Goal: Check status: Check status

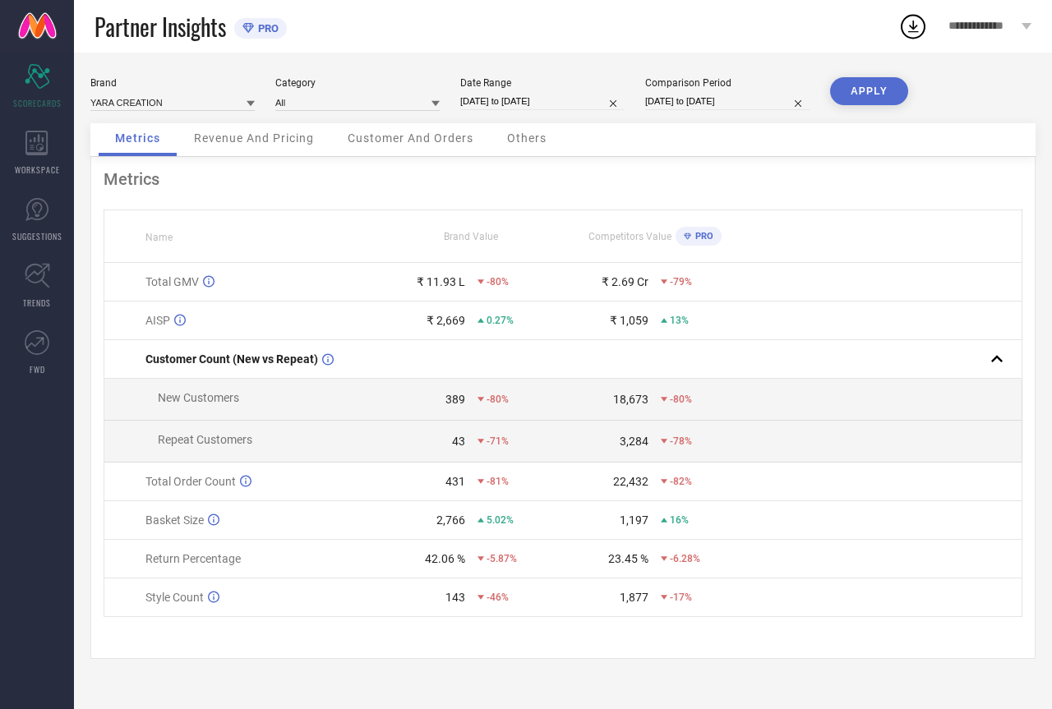
select select "1"
select select "2025"
select select "2"
select select "2025"
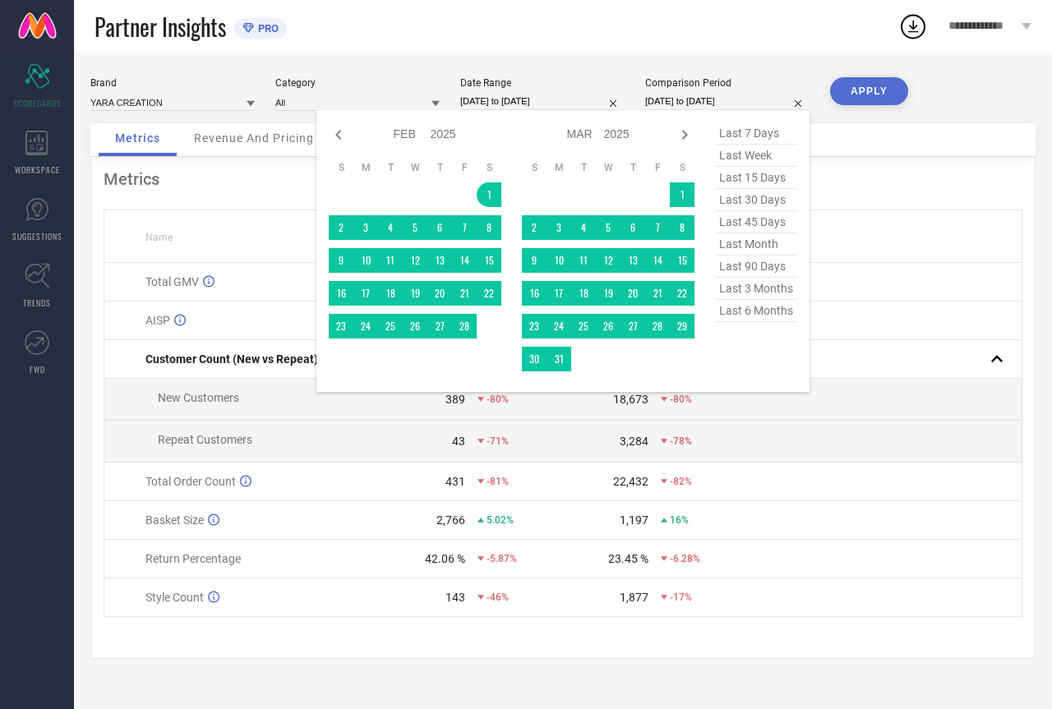
click at [665, 101] on input "[DATE] to [DATE]" at bounding box center [727, 101] width 164 height 17
click at [761, 318] on span "last 6 months" at bounding box center [756, 311] width 82 height 22
type input "[DATE] to [DATE]"
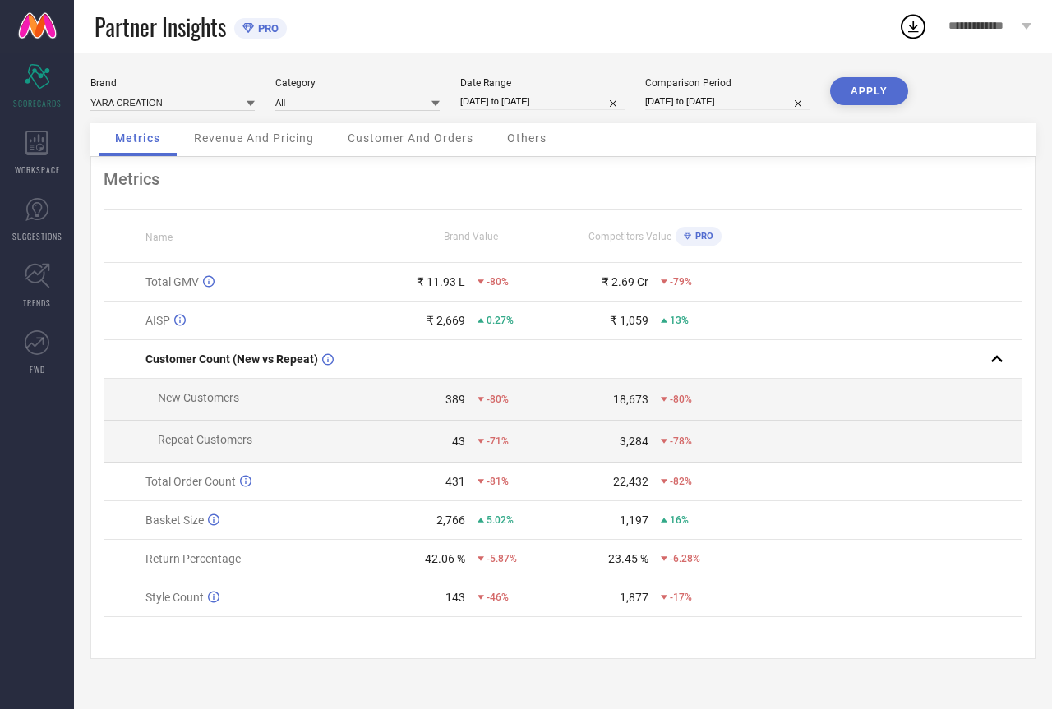
select select "7"
select select "2025"
select select "8"
select select "2025"
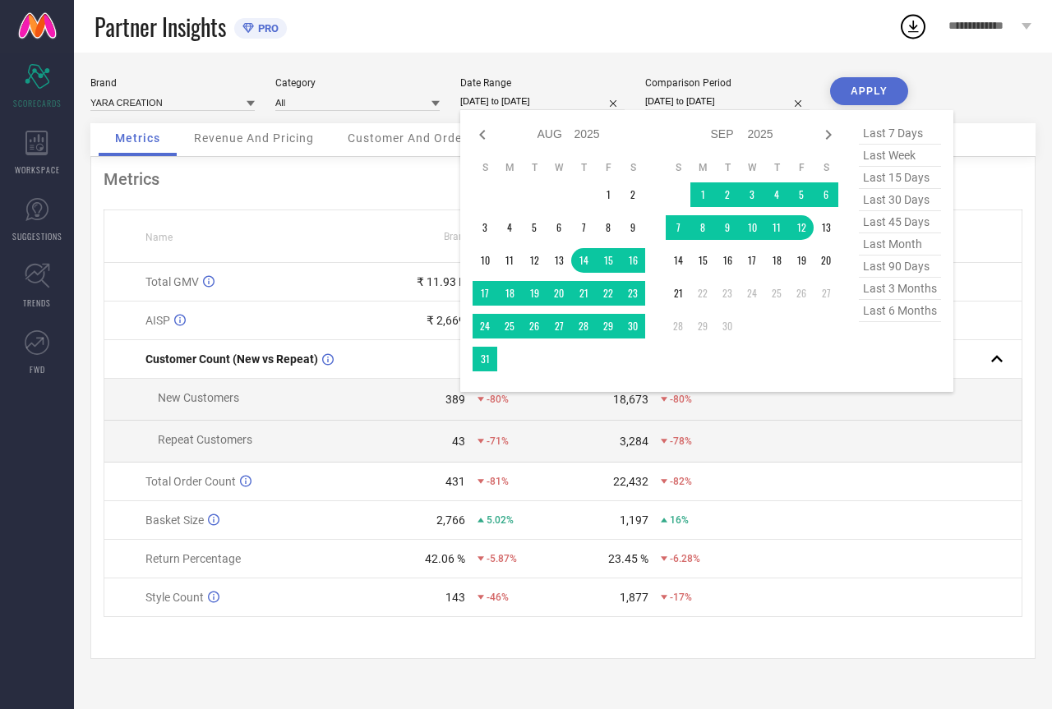
click at [538, 104] on input "[DATE] to [DATE]" at bounding box center [542, 101] width 164 height 17
click at [890, 181] on span "last 15 days" at bounding box center [900, 178] width 82 height 22
type input "[DATE] to [DATE]"
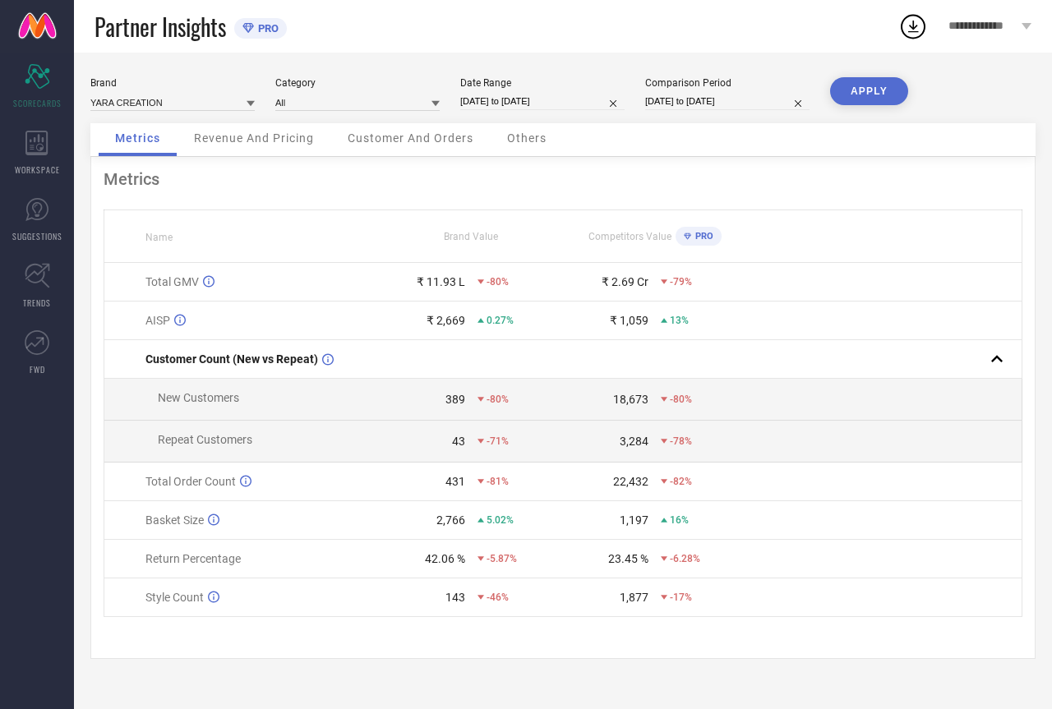
click at [881, 95] on button "APPLY" at bounding box center [869, 91] width 78 height 28
select select "8"
select select "2025"
select select "9"
select select "2025"
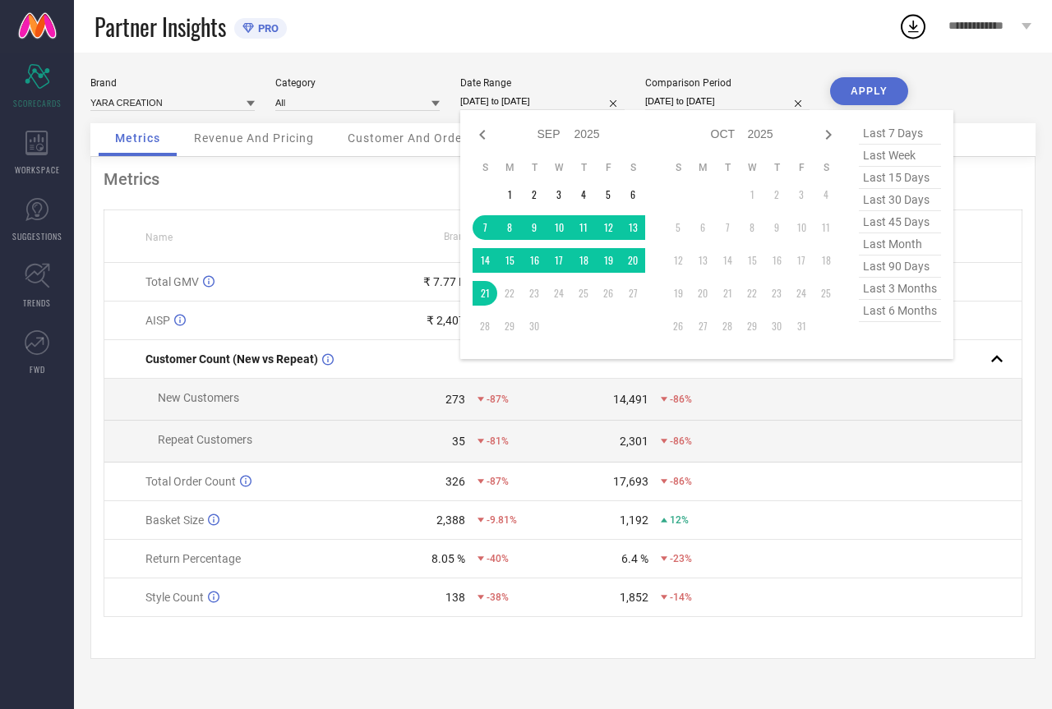
click at [541, 109] on input "[DATE] to [DATE]" at bounding box center [542, 101] width 164 height 17
click at [897, 204] on span "last 30 days" at bounding box center [900, 200] width 82 height 22
type input "[DATE] to [DATE]"
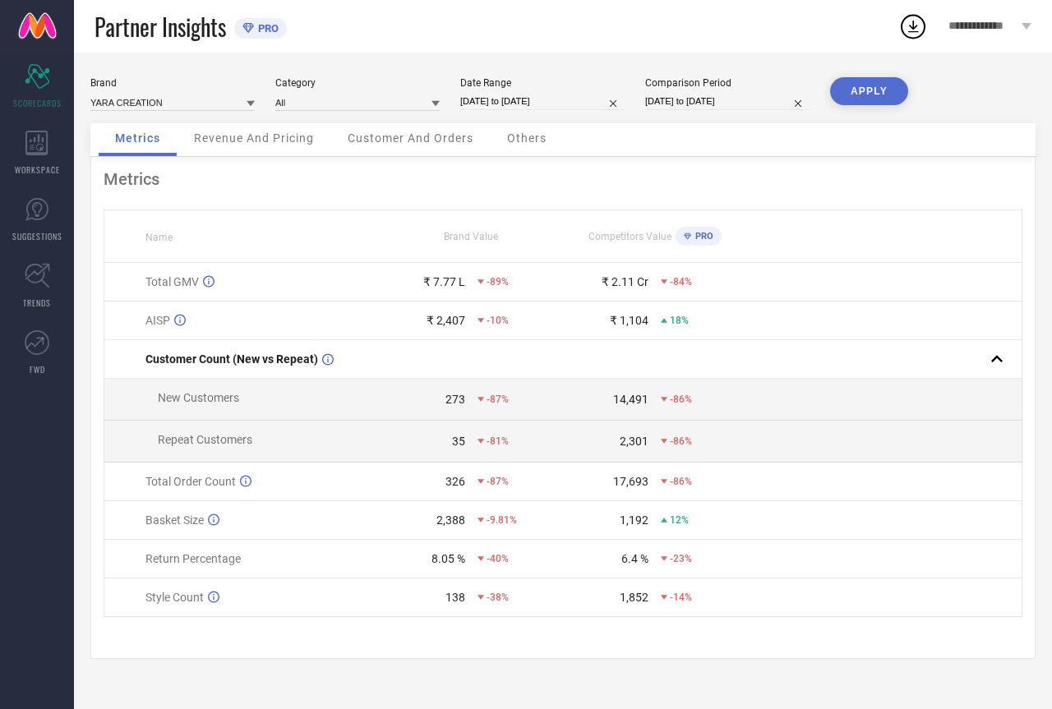
click at [878, 93] on button "APPLY" at bounding box center [869, 91] width 78 height 28
click at [548, 100] on input "[DATE] to [DATE]" at bounding box center [542, 101] width 164 height 17
select select "7"
select select "2025"
select select "8"
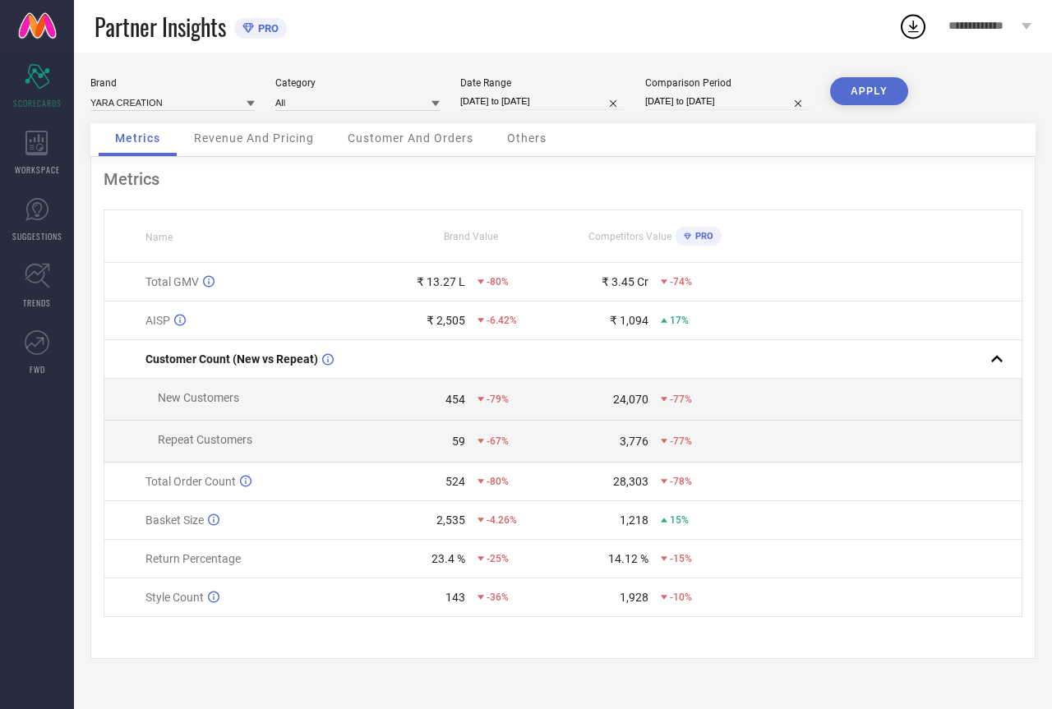
select select "2025"
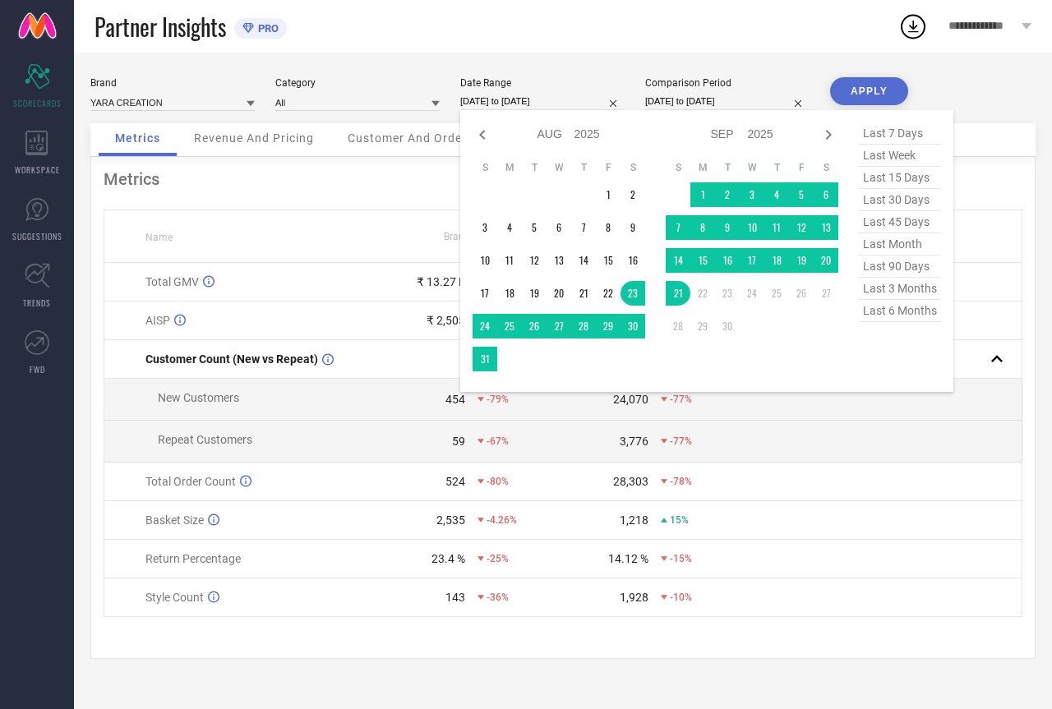
click at [900, 246] on span "last month" at bounding box center [900, 244] width 82 height 22
type input "[DATE] to [DATE]"
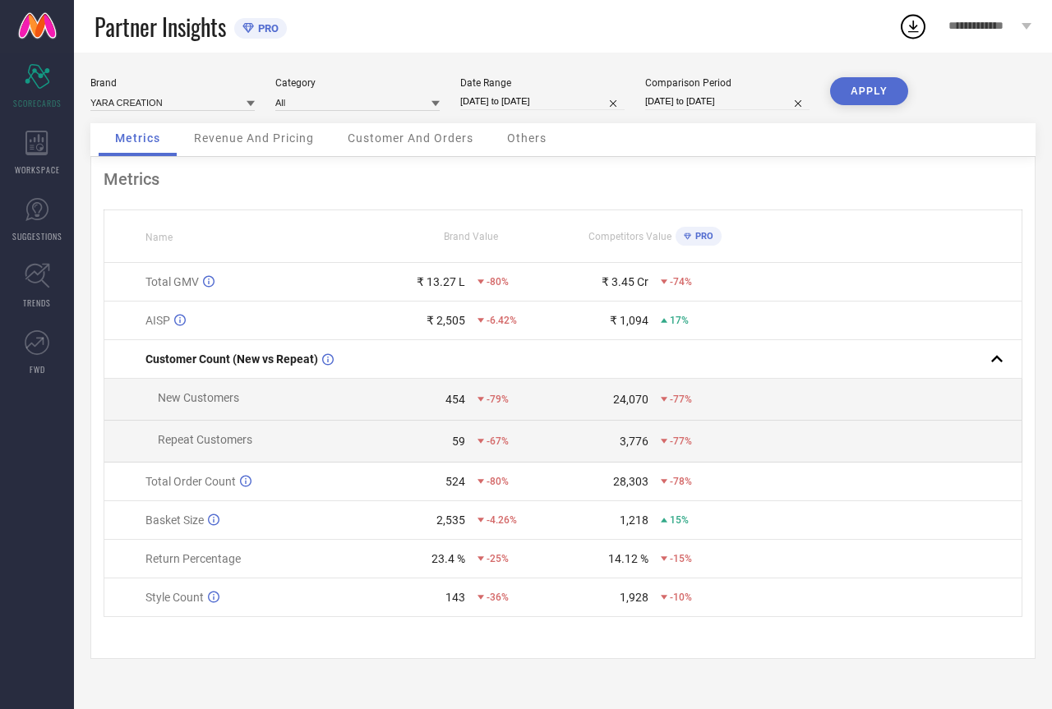
click at [878, 87] on button "APPLY" at bounding box center [869, 91] width 78 height 28
select select "7"
select select "2025"
select select "8"
select select "2025"
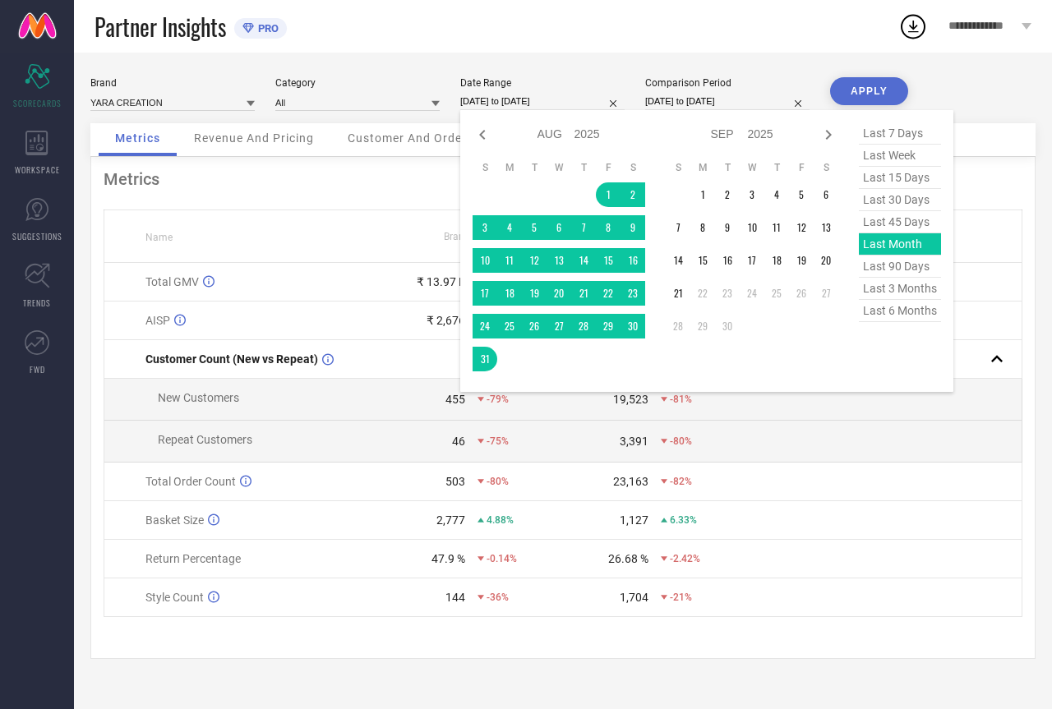
click at [543, 100] on input "[DATE] to [DATE]" at bounding box center [542, 101] width 164 height 17
click at [903, 276] on span "last 90 days" at bounding box center [900, 267] width 82 height 22
type input "[DATE] to [DATE]"
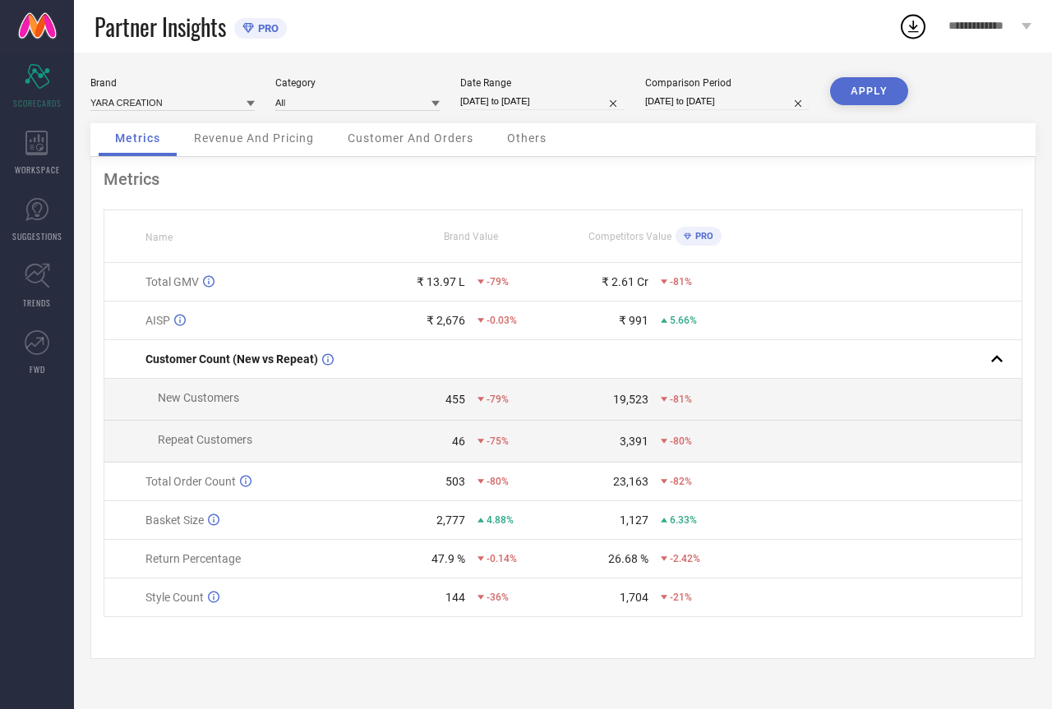
click at [859, 93] on button "APPLY" at bounding box center [869, 91] width 78 height 28
